Goal: Transaction & Acquisition: Purchase product/service

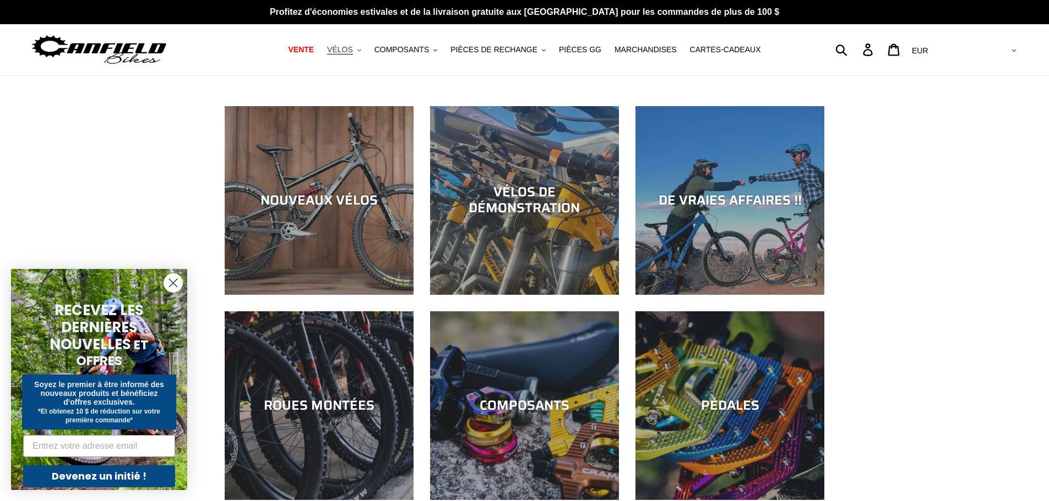
click at [367, 49] on button "VÉLOS .cls-1{fill:#231f20}" at bounding box center [343, 49] width 45 height 15
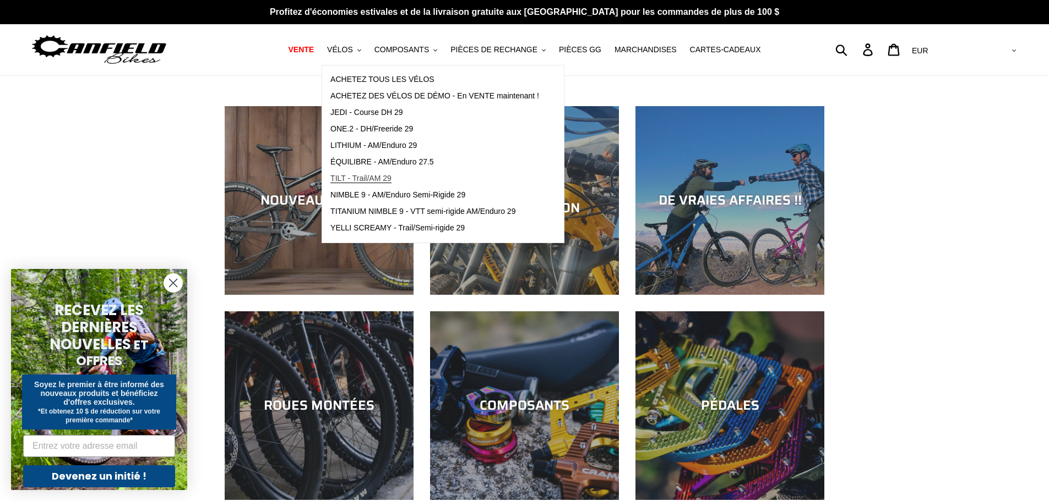
click at [366, 179] on font "TILT - Trail/AM 29" at bounding box center [360, 178] width 61 height 9
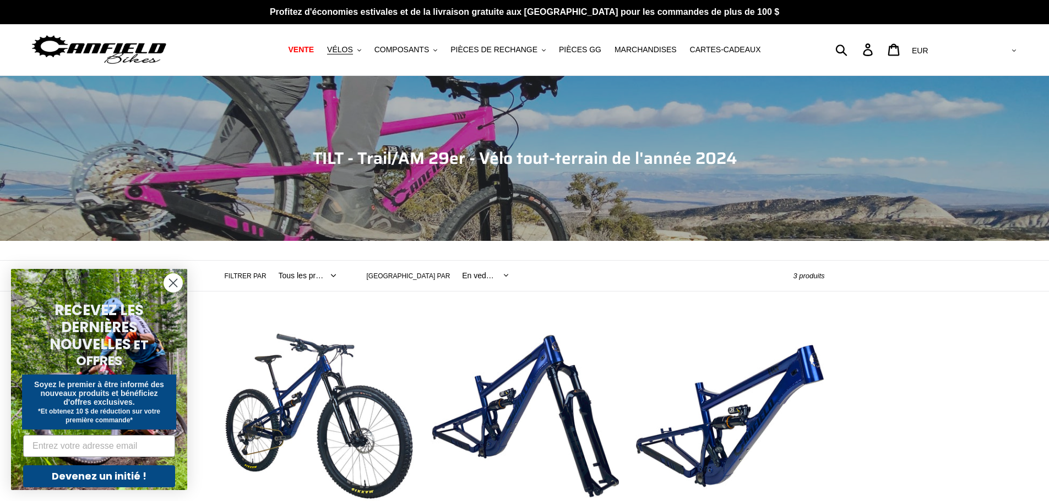
click at [171, 285] on circle "Fermer la boîte de dialogue" at bounding box center [173, 283] width 18 height 18
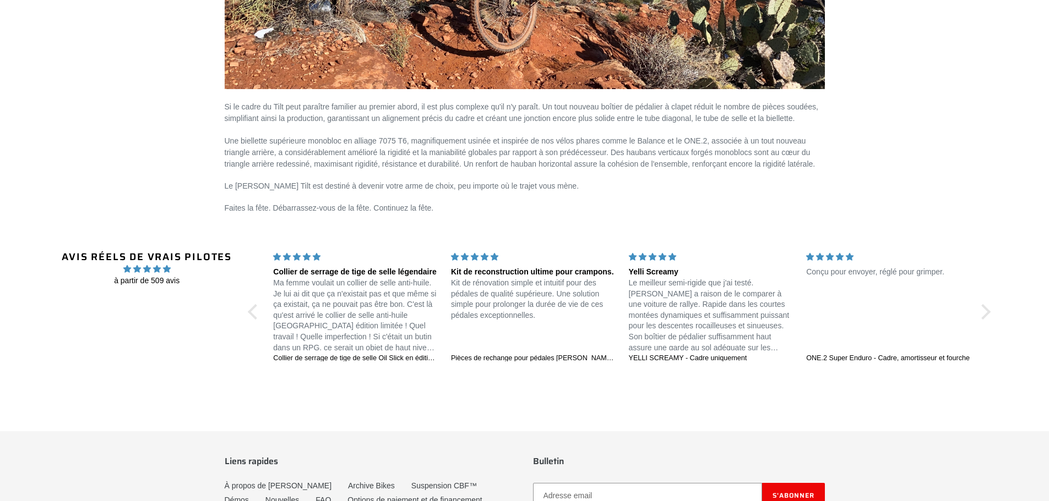
scroll to position [1761, 0]
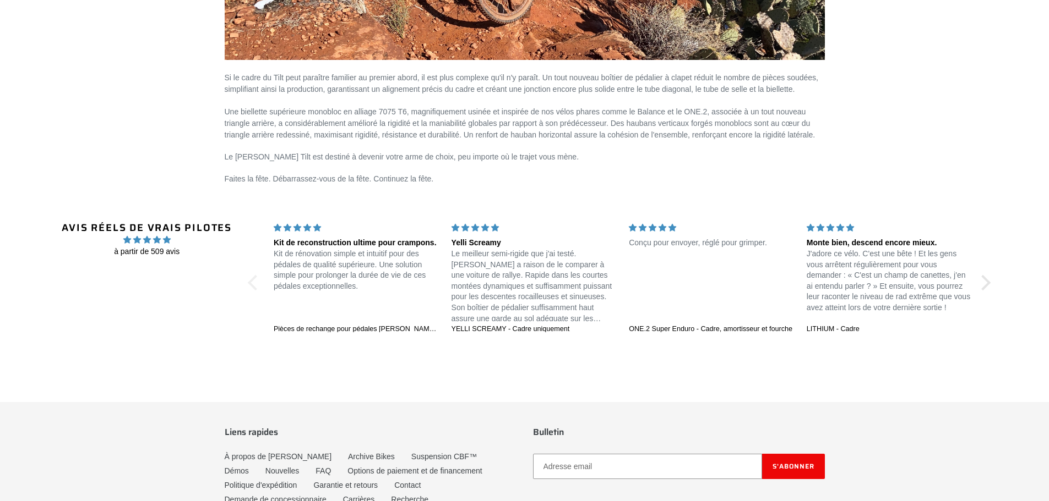
click at [249, 279] on div at bounding box center [255, 282] width 15 height 15
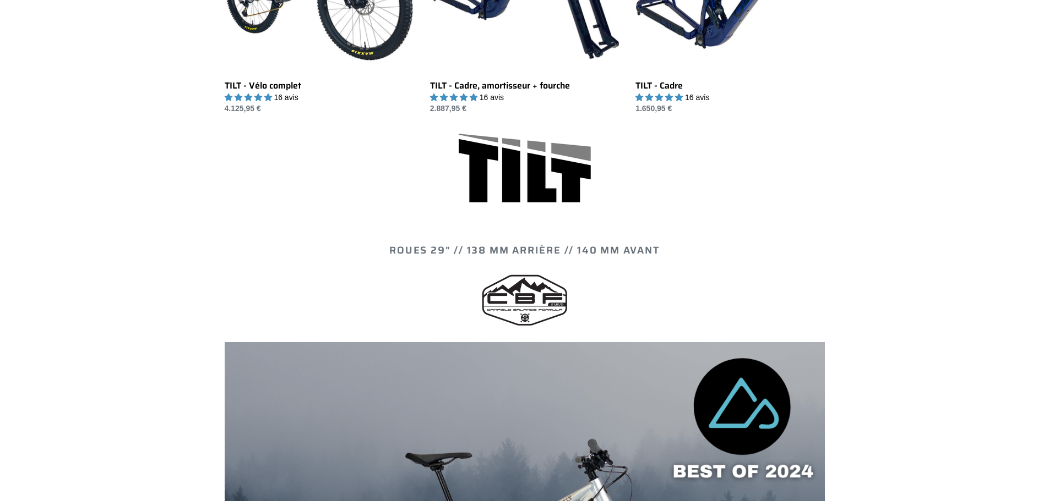
scroll to position [220, 0]
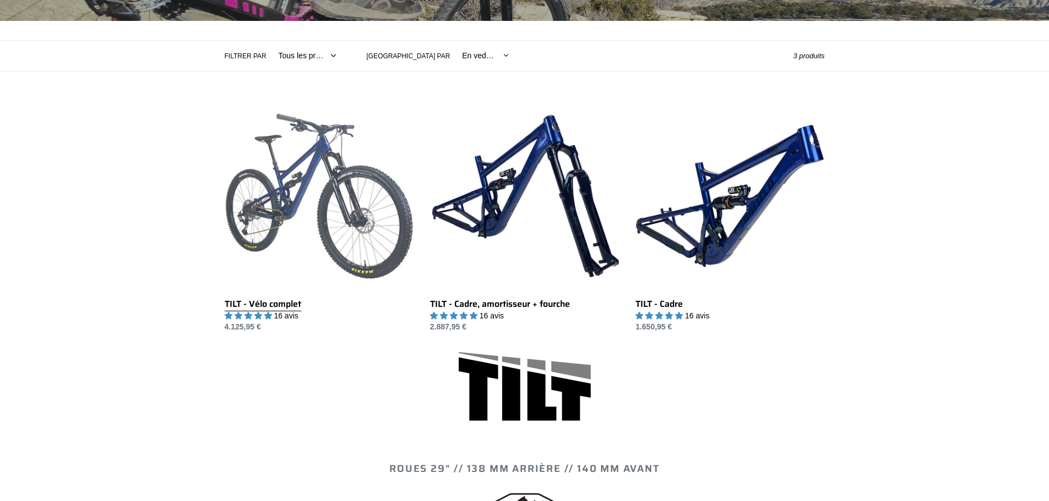
click at [380, 228] on link "TILT - Vélo complet" at bounding box center [319, 218] width 189 height 232
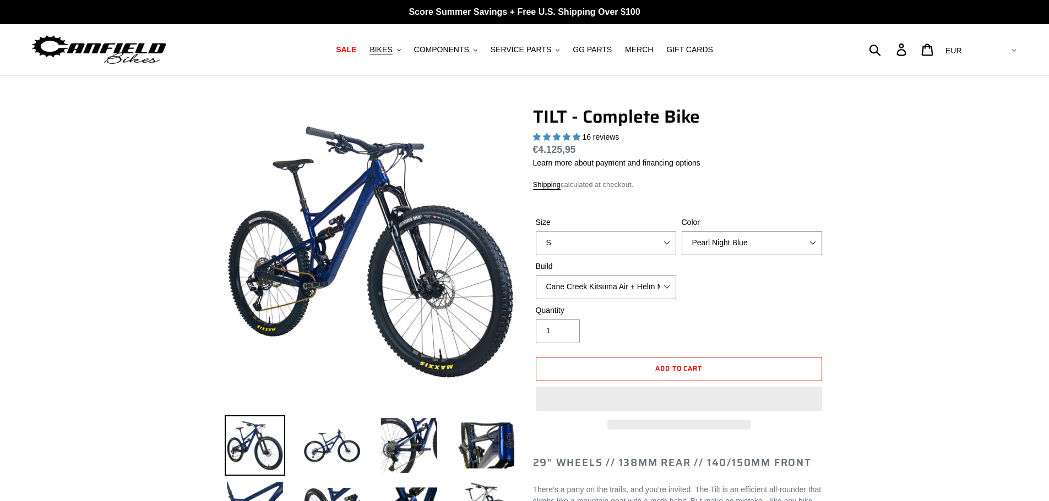
click at [805, 247] on select "Pearl Night Blue Stealth Silver Raw" at bounding box center [751, 243] width 140 height 24
select select "highest-rating"
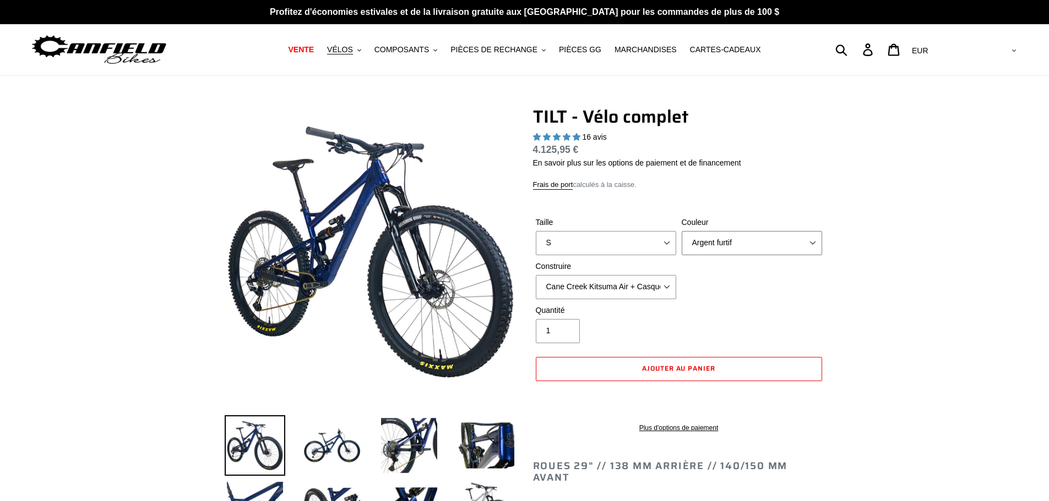
click at [681, 231] on select "Bleu nuit nacré Argent furtif Brut" at bounding box center [751, 243] width 140 height 24
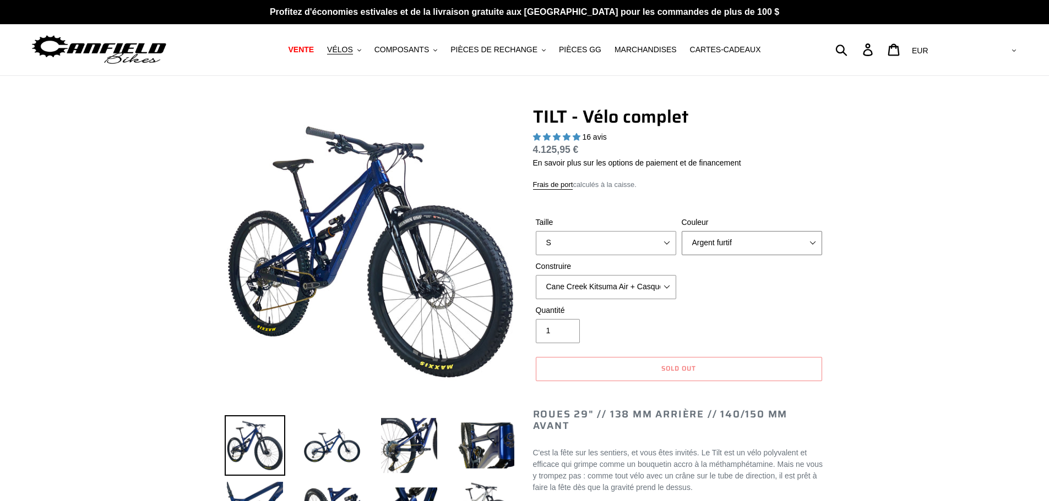
click at [809, 245] on select "Bleu nuit nacré Argent furtif Brut" at bounding box center [751, 243] width 140 height 24
click at [681, 231] on select "Bleu nuit nacré Argent furtif Brut" at bounding box center [751, 243] width 140 height 24
click at [813, 247] on select "Bleu nuit nacré Argent furtif Brut" at bounding box center [751, 243] width 140 height 24
select select "Pearl Night Blue"
click at [681, 231] on select "Bleu nuit nacré Argent furtif Brut" at bounding box center [751, 243] width 140 height 24
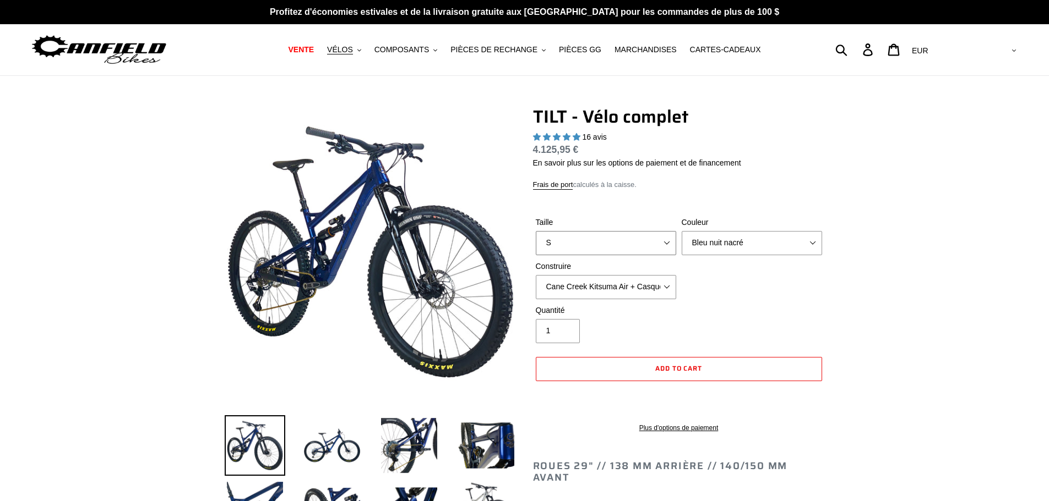
click at [650, 245] on select "S M L" at bounding box center [606, 243] width 140 height 24
click at [774, 286] on div "Taille S M L Couleur Bleu nuit nacré Argent furtif Brut Construire Cane Creek K…" at bounding box center [679, 261] width 292 height 88
click at [670, 245] on select "S M L" at bounding box center [606, 243] width 140 height 24
select select "L"
click at [536, 231] on select "S M L" at bounding box center [606, 243] width 140 height 24
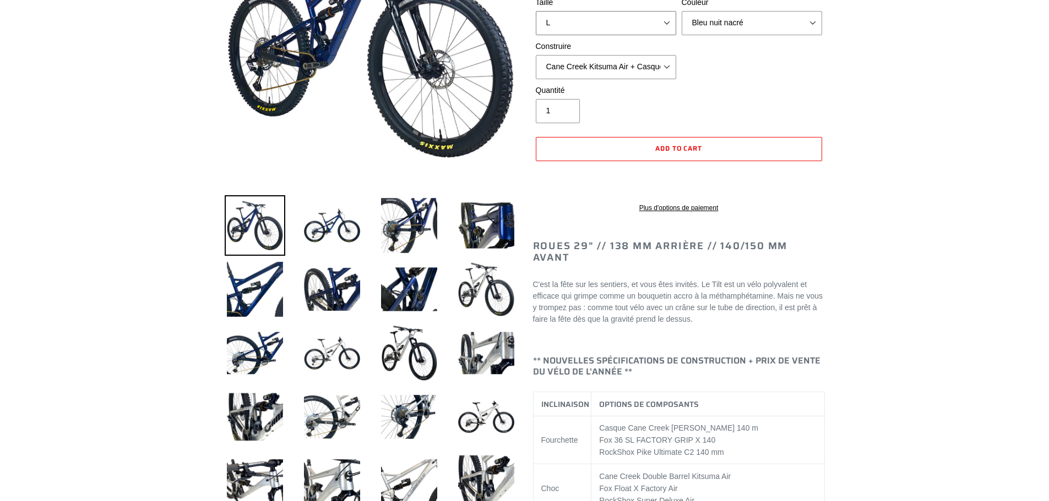
scroll to position [165, 0]
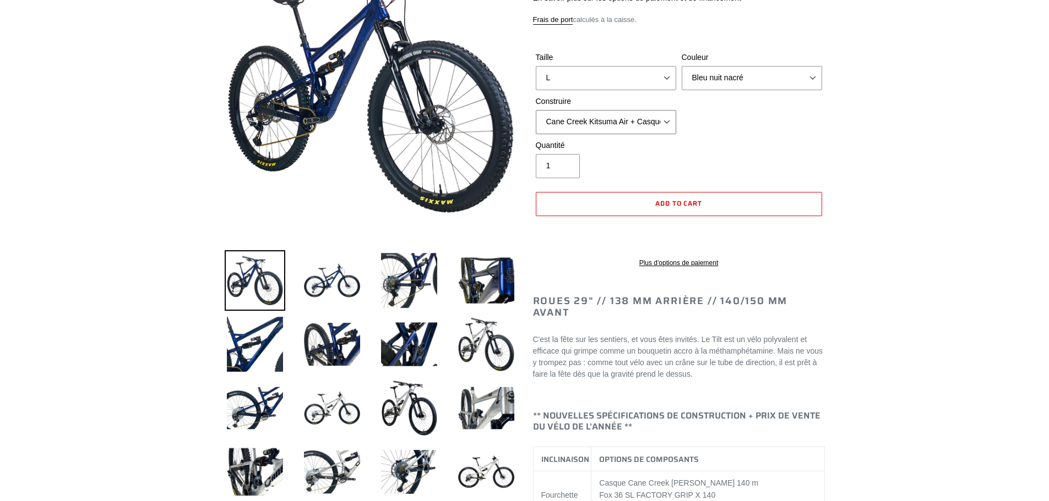
click at [668, 119] on select "Cane Creek Kitsuma Air + Casque MKII 140 + SRAM GX Cane Creek Kitsuma Air + Cas…" at bounding box center [606, 122] width 140 height 24
select select "RockShox SD ULT + Pike ULT 140 + Shimano XT"
click at [536, 110] on select "Cane Creek Kitsuma Air + Casque MKII 140 + SRAM GX Cane Creek Kitsuma Air + Cas…" at bounding box center [606, 122] width 140 height 24
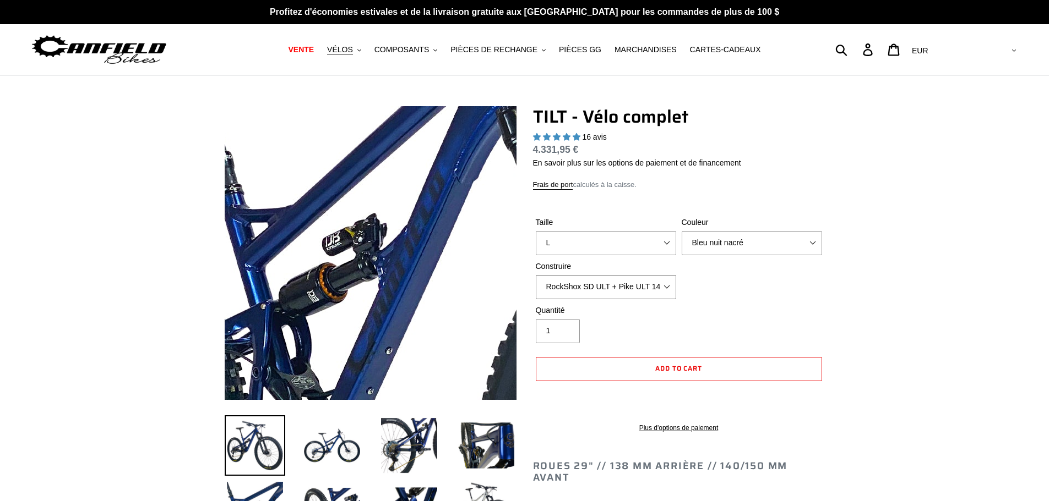
scroll to position [55, 0]
